Goal: Find specific page/section: Find specific page/section

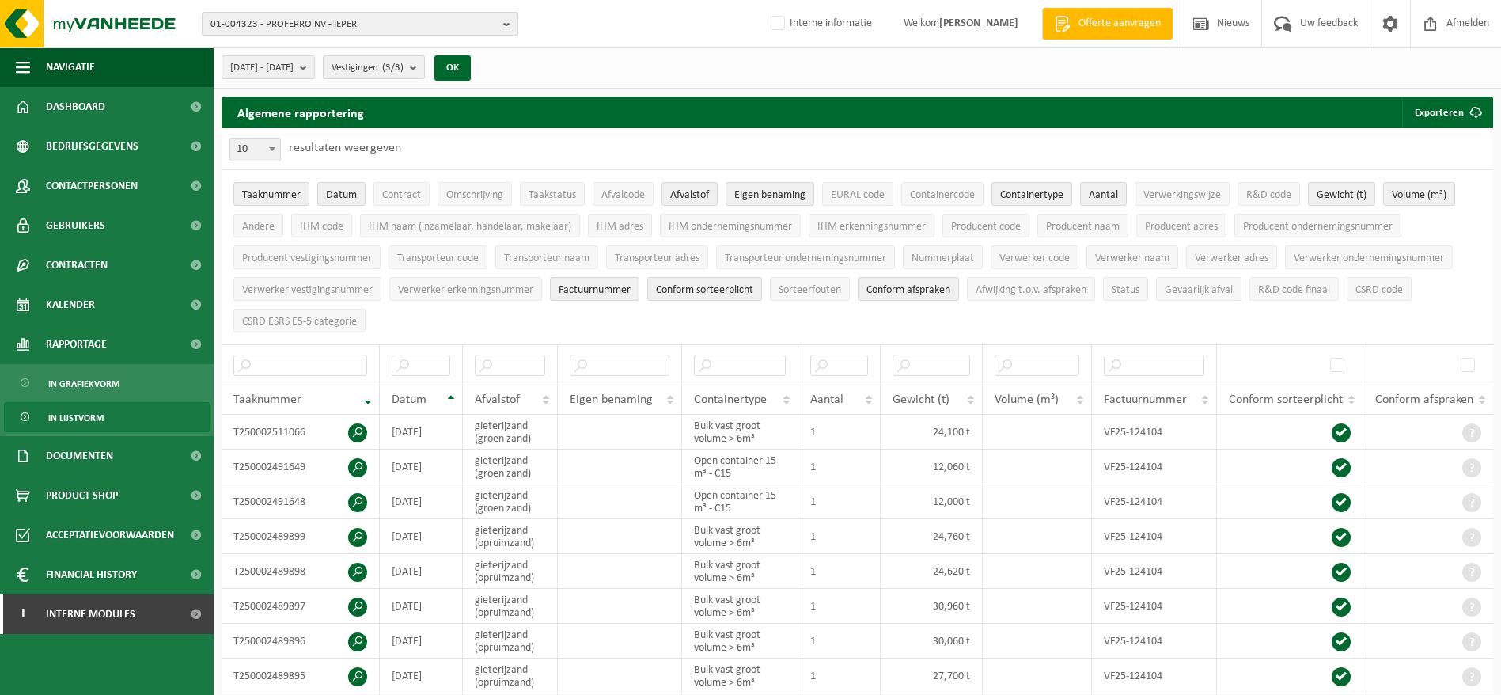
click at [469, 14] on span "01-004323 - PROFERRO NV - IEPER" at bounding box center [354, 25] width 287 height 24
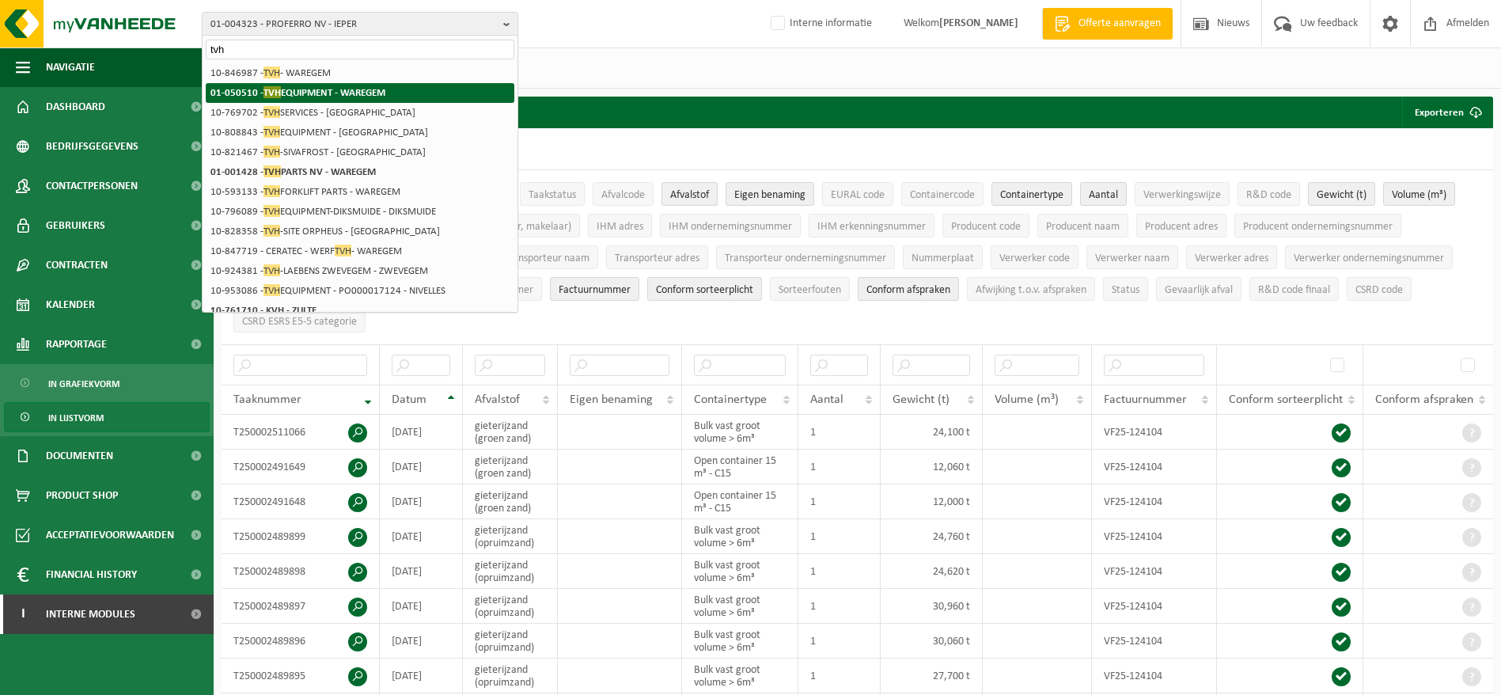
type input "tvh"
click at [366, 89] on strong "01-050510 - TVH EQUIPMENT - WAREGEM" at bounding box center [298, 92] width 175 height 12
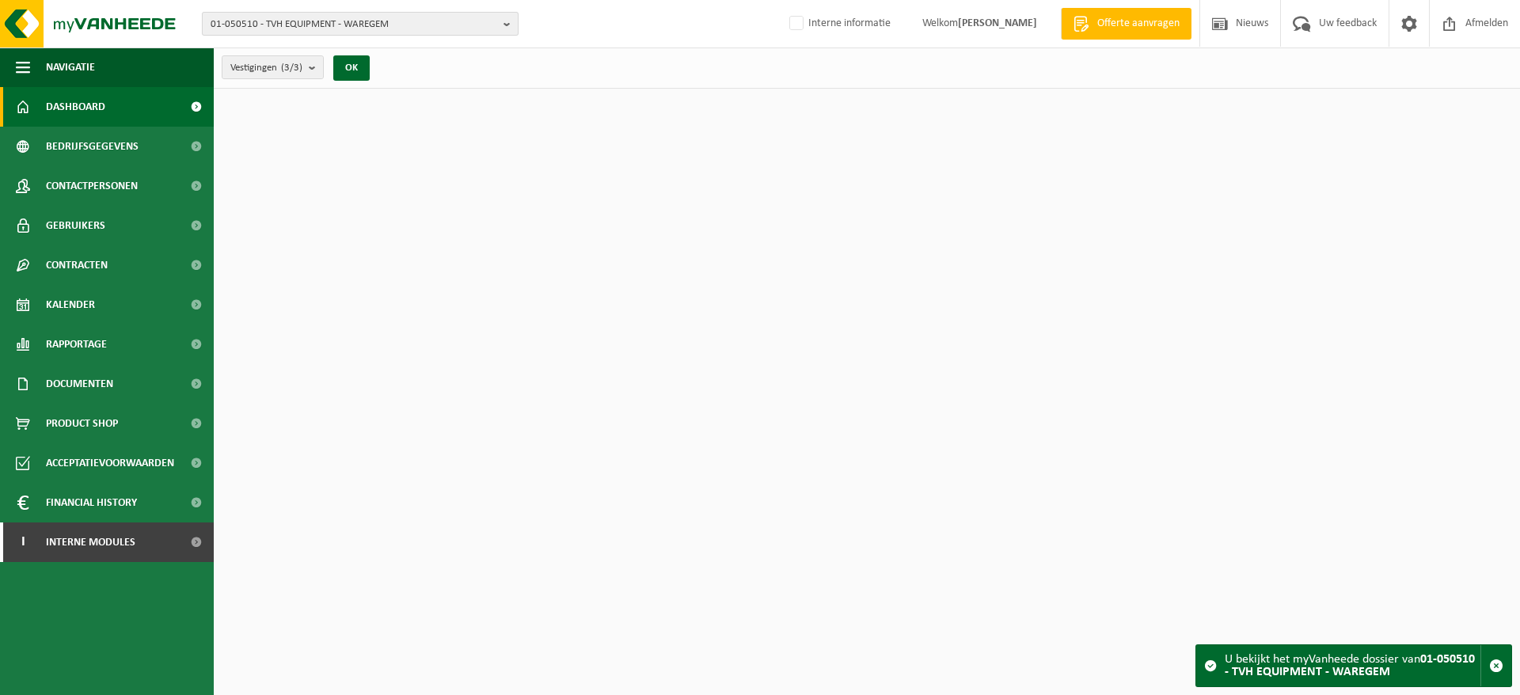
click at [331, 31] on span "01-050510 - TVH EQUIPMENT - WAREGEM" at bounding box center [354, 25] width 287 height 24
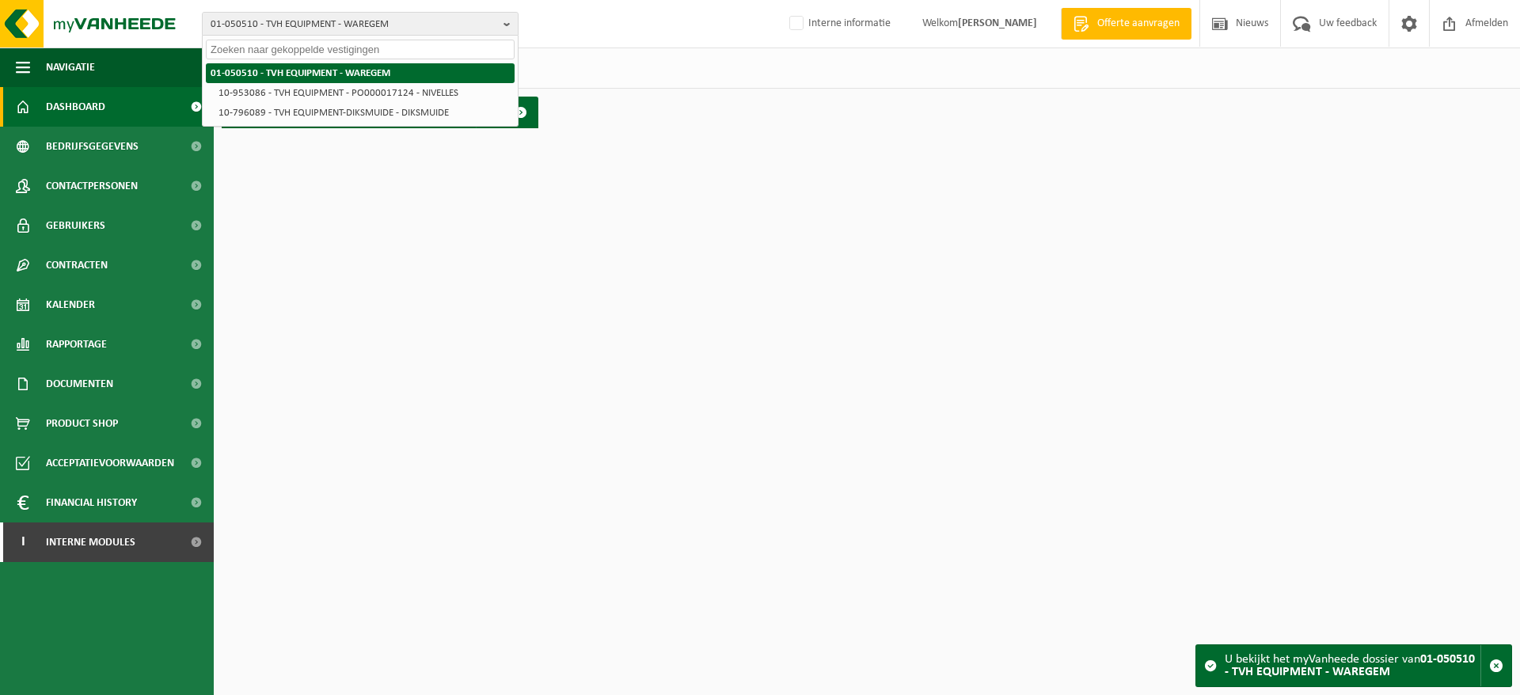
click at [325, 71] on strong "01-050510 - TVH EQUIPMENT - WAREGEM" at bounding box center [301, 73] width 180 height 10
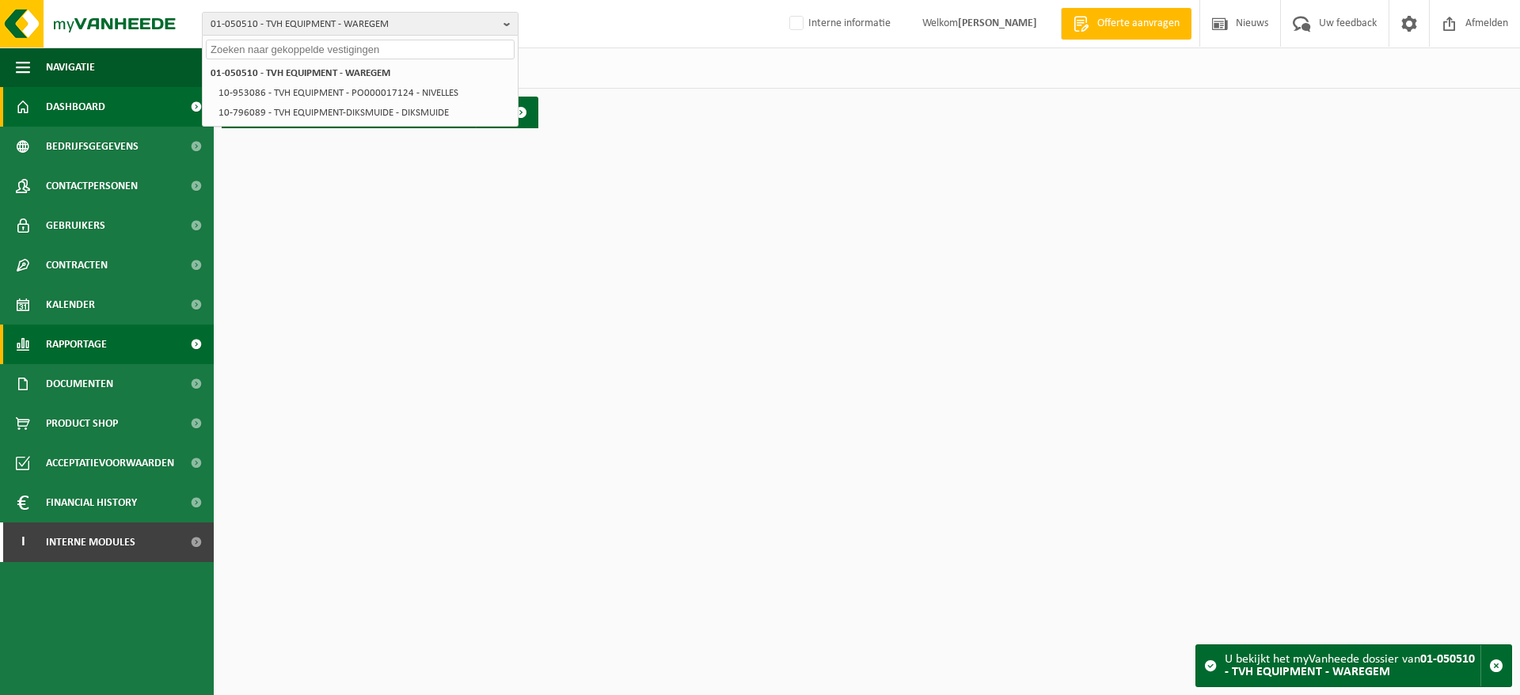
click at [74, 343] on span "Rapportage" at bounding box center [76, 345] width 61 height 40
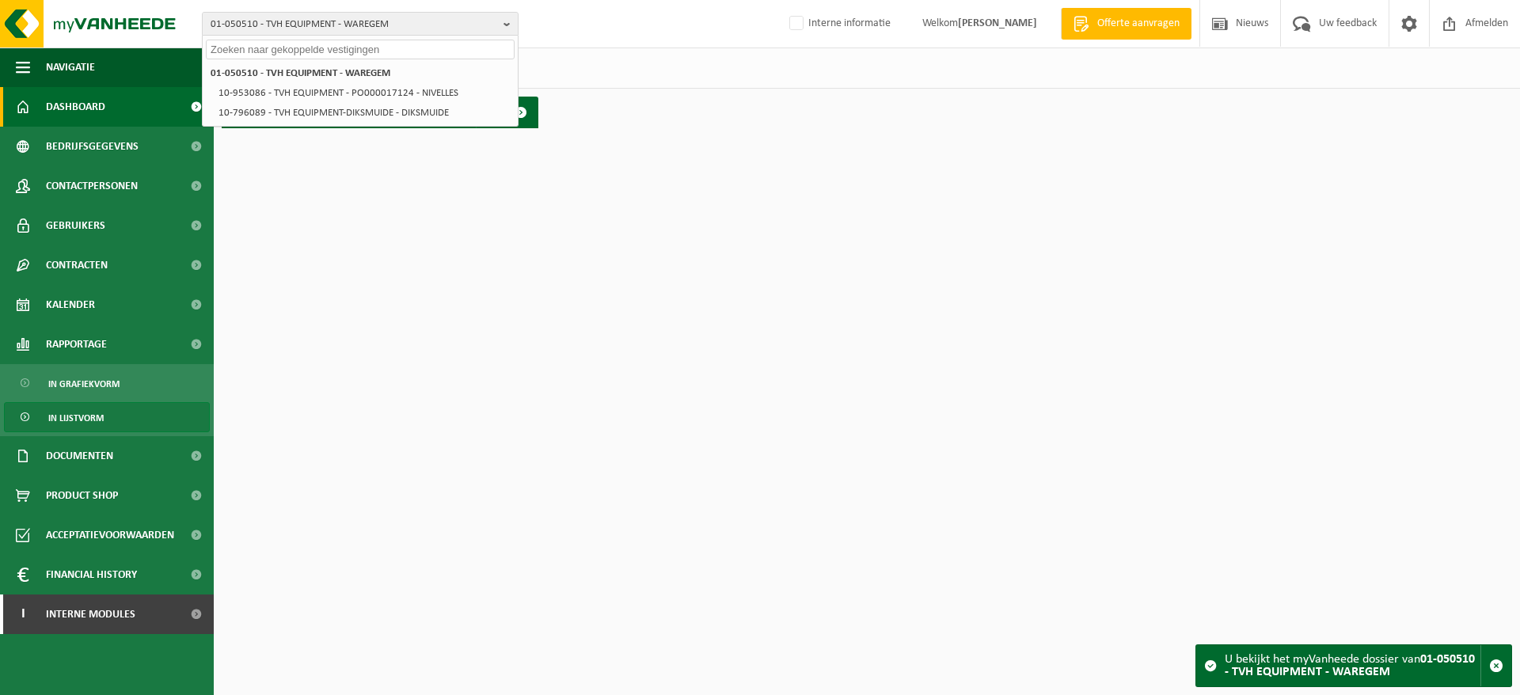
click at [107, 411] on link "In lijstvorm" at bounding box center [107, 417] width 206 height 30
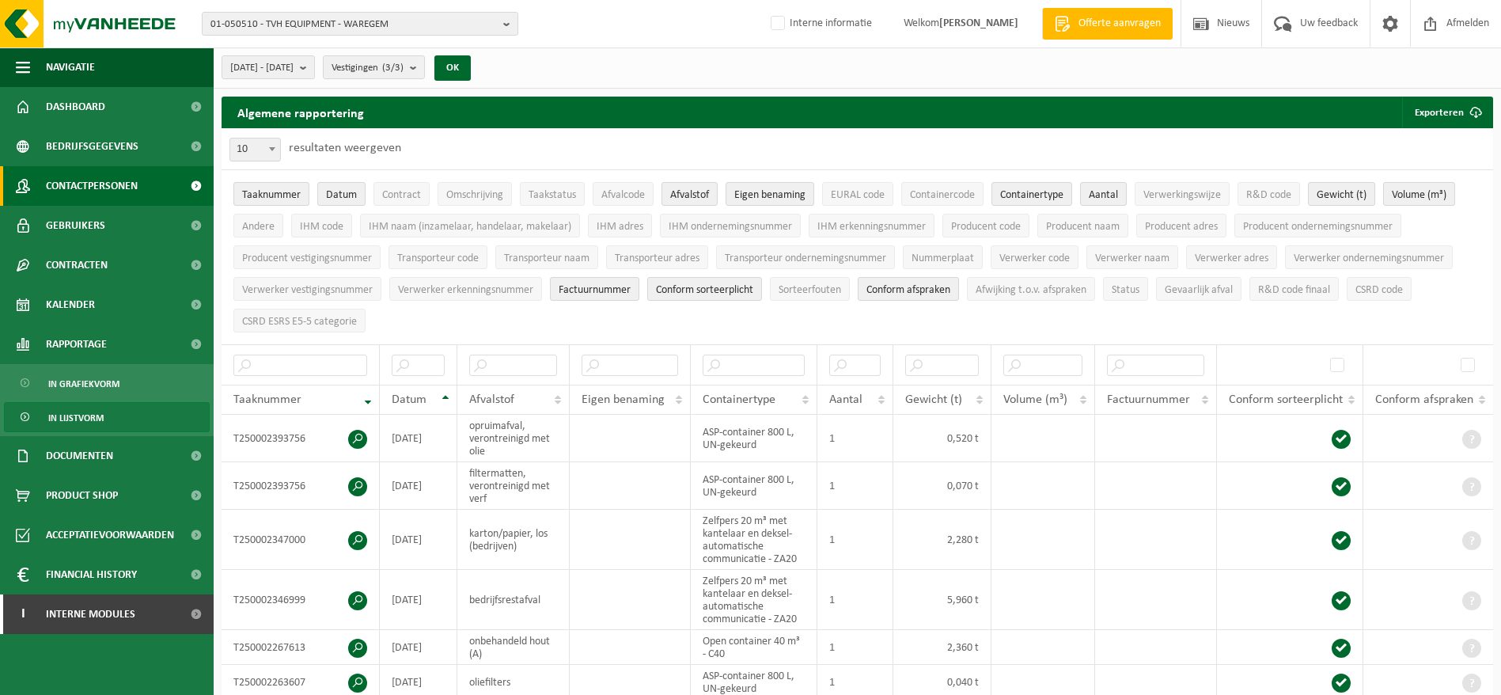
click at [62, 190] on span "Contactpersonen" at bounding box center [92, 186] width 92 height 40
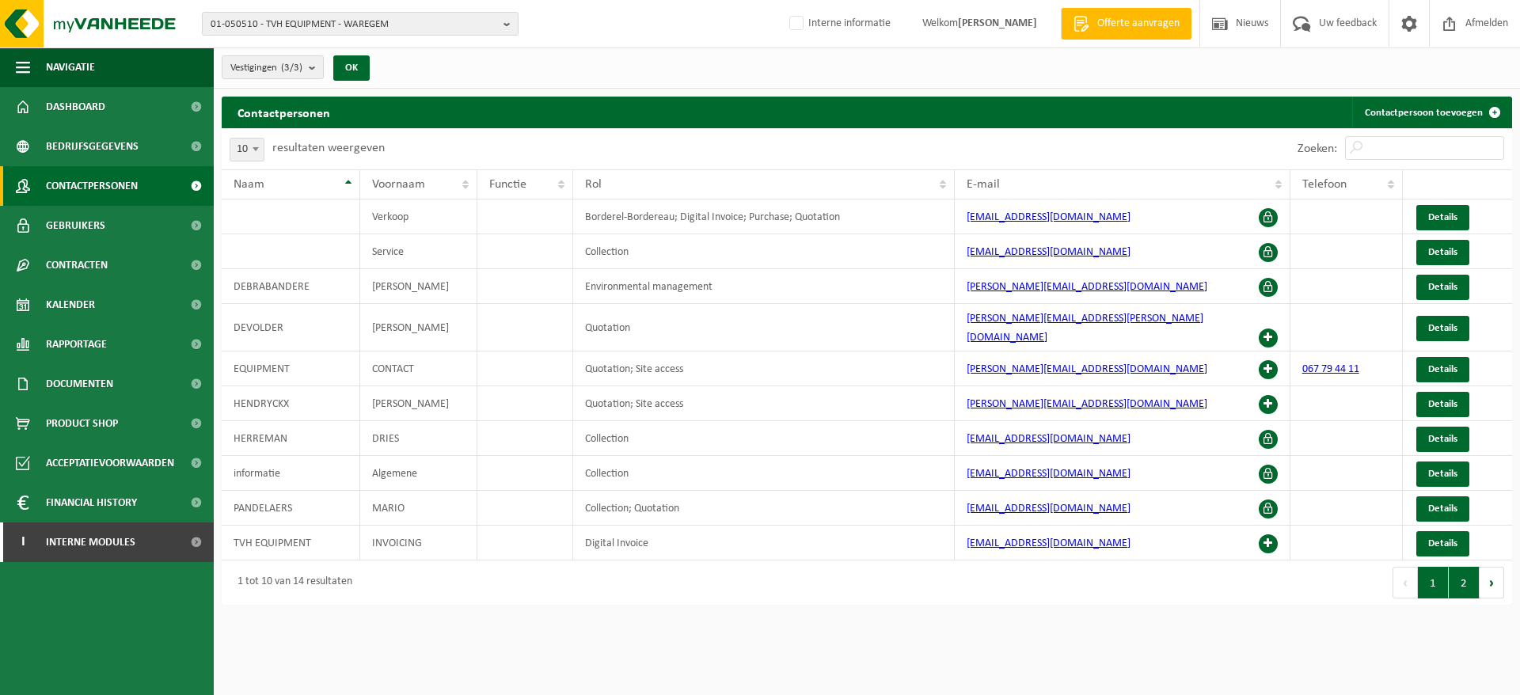
click at [1455, 567] on button "2" at bounding box center [1463, 583] width 31 height 32
